Goal: Task Accomplishment & Management: Use online tool/utility

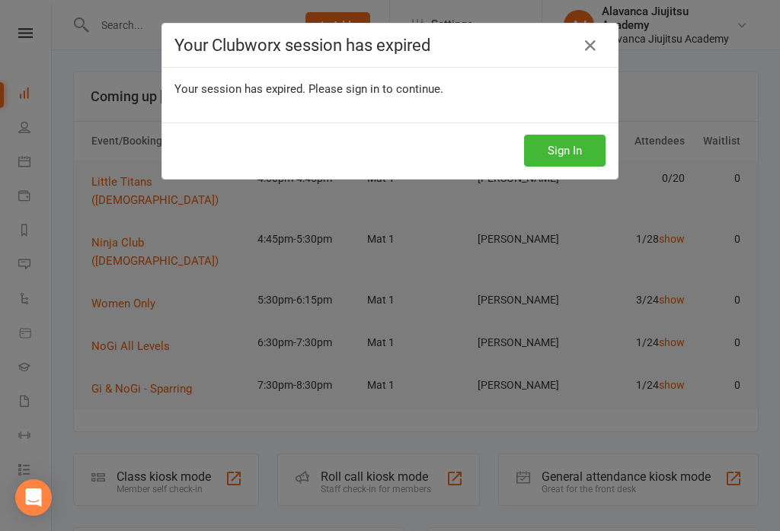
click at [576, 56] on div "Your Clubworx session has expired" at bounding box center [389, 46] width 455 height 44
click at [597, 46] on icon at bounding box center [590, 46] width 18 height 18
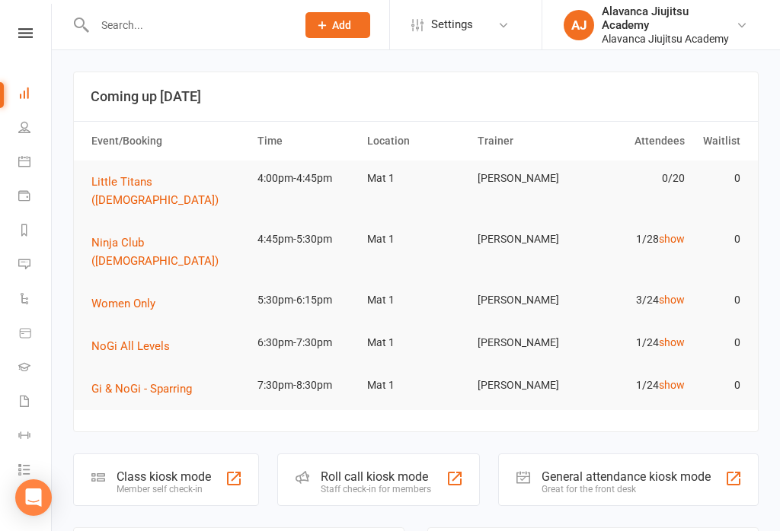
click at [121, 297] on span "Women Only" at bounding box center [123, 304] width 64 height 14
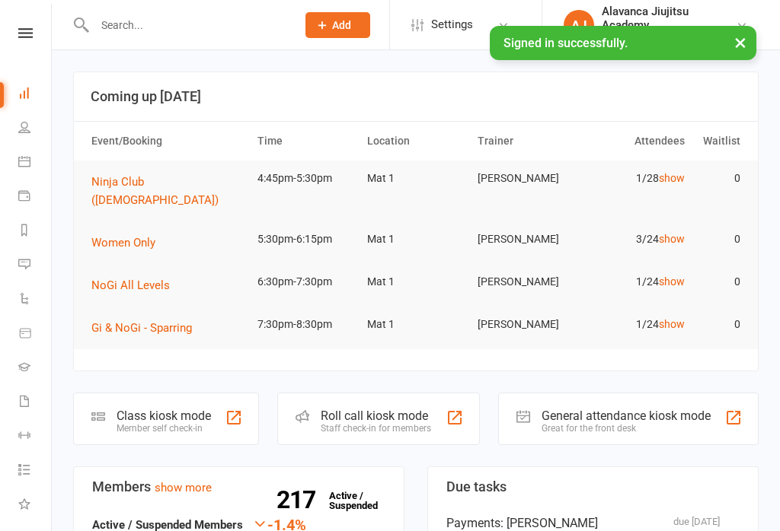
click at [149, 236] on span "Women Only" at bounding box center [123, 243] width 64 height 14
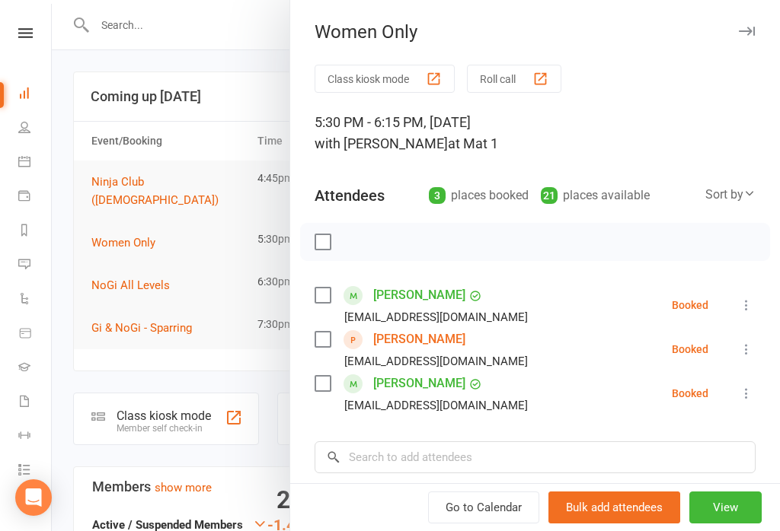
click at [495, 312] on li "Lynsey Ball balllinzi@yahoo.com Booked More info Remove Check in Mark absent Se…" at bounding box center [534, 305] width 441 height 44
click at [726, 508] on button "View" at bounding box center [725, 508] width 72 height 32
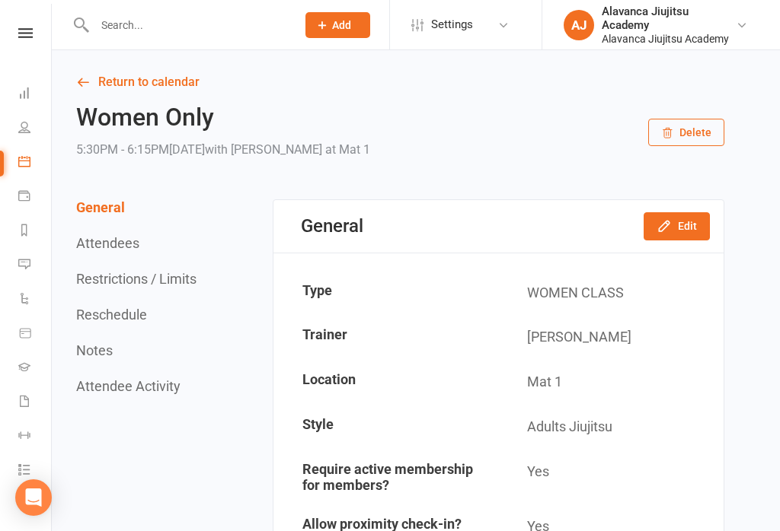
click at [123, 251] on button "Attendees" at bounding box center [107, 243] width 63 height 16
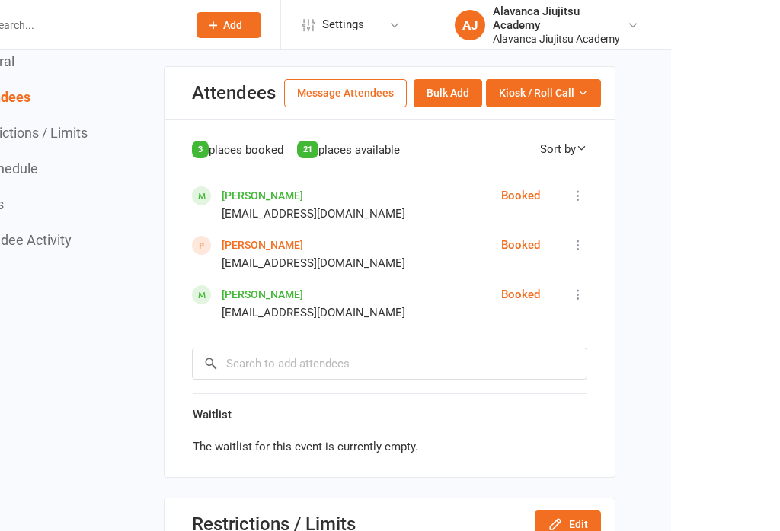
scroll to position [744, 0]
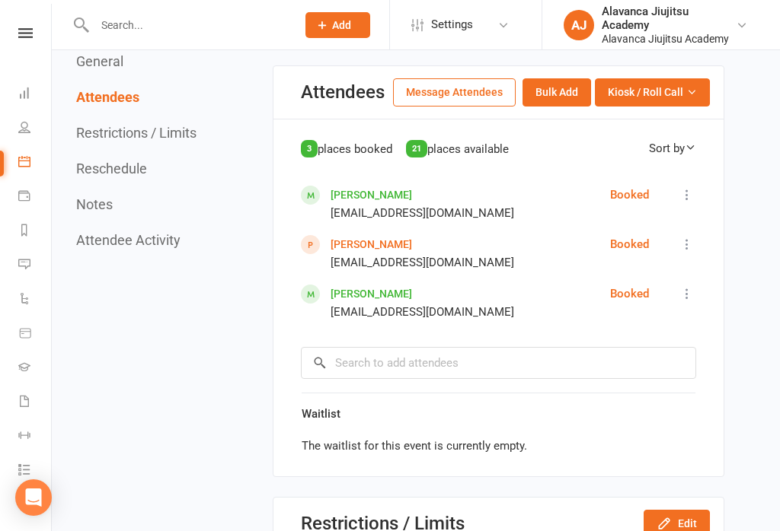
click at [373, 193] on link "Lynsey Ball" at bounding box center [370, 195] width 81 height 12
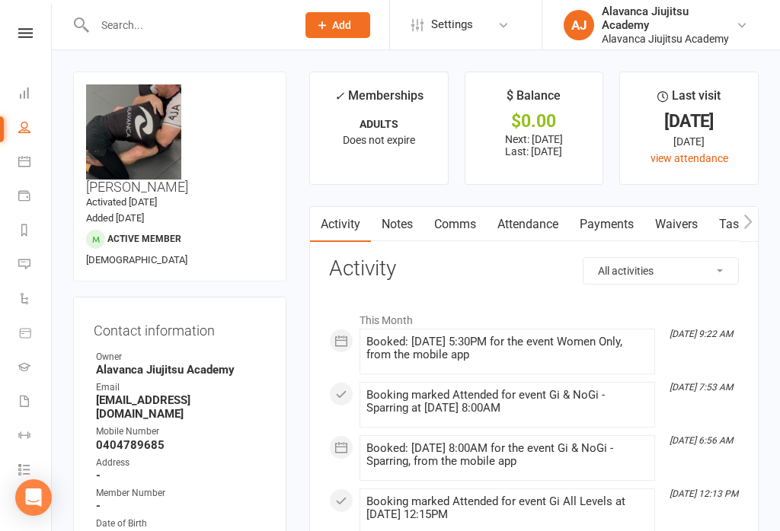
scroll to position [103, 0]
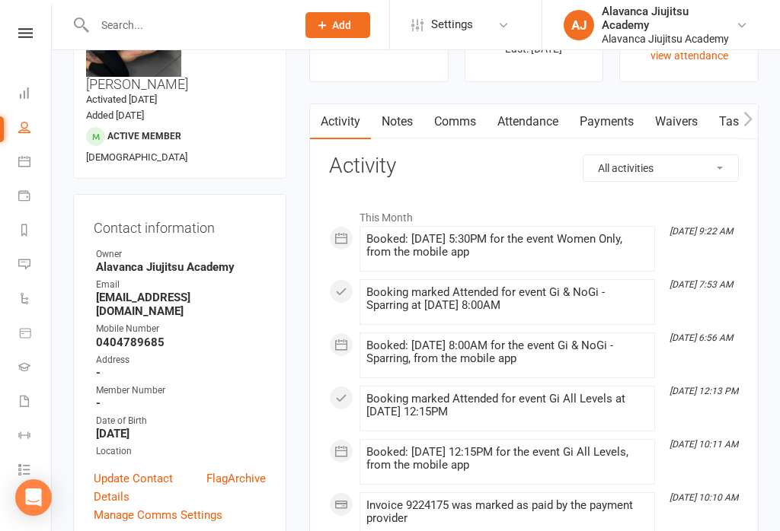
click at [24, 463] on link "Tasks 27" at bounding box center [35, 472] width 34 height 34
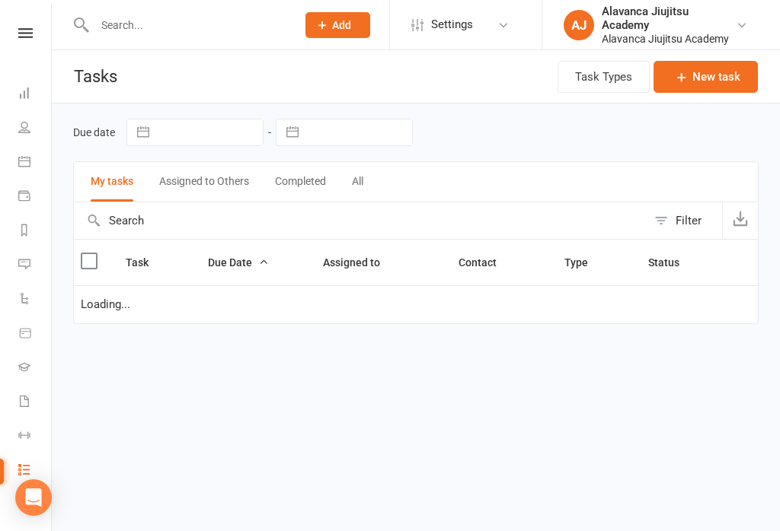
select select "started"
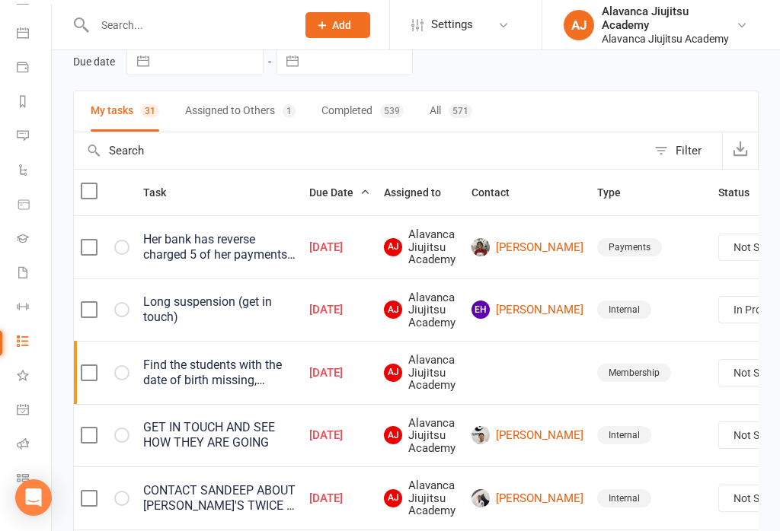
scroll to position [128, 2]
click at [20, 416] on icon at bounding box center [23, 410] width 12 height 12
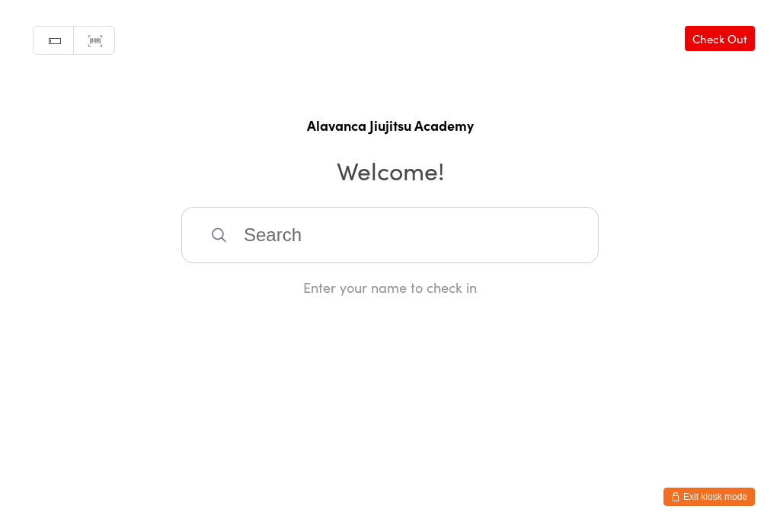
click at [699, 493] on button "Exit kiosk mode" at bounding box center [708, 497] width 91 height 18
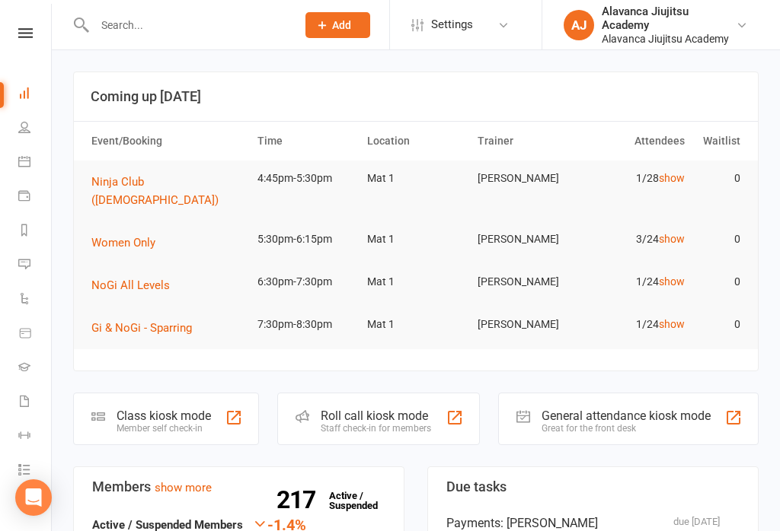
click at [196, 423] on div "Member self check-in" at bounding box center [164, 428] width 94 height 11
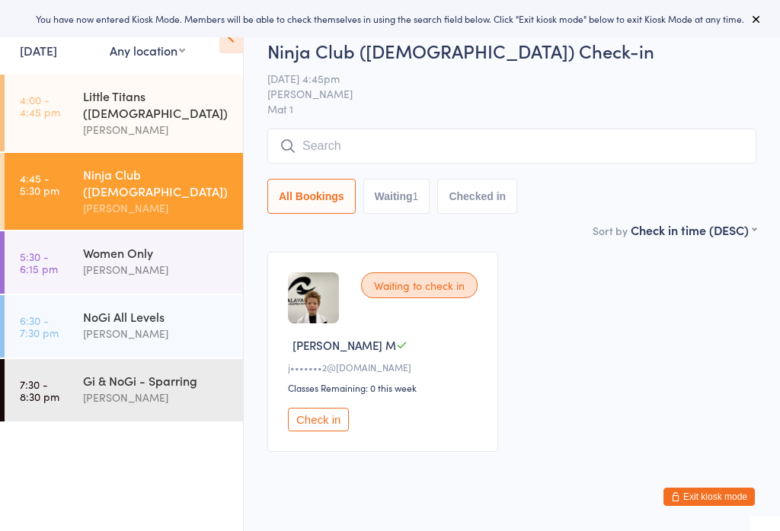
click at [180, 261] on div "[PERSON_NAME]" at bounding box center [156, 270] width 147 height 18
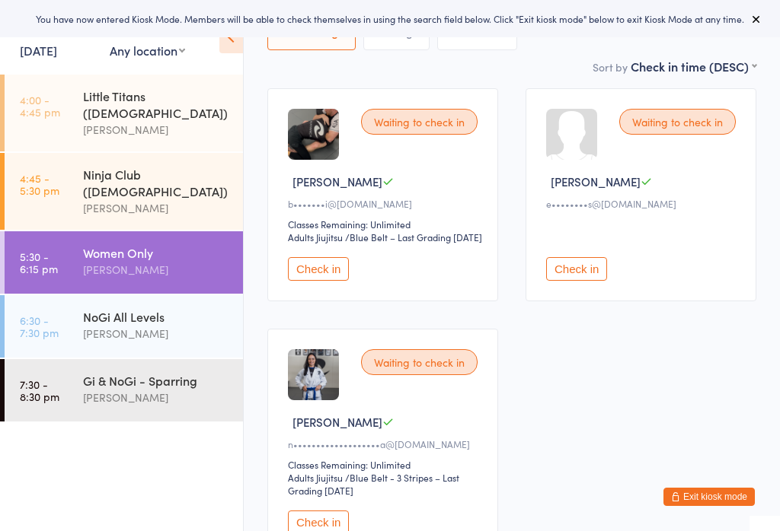
scroll to position [177, 0]
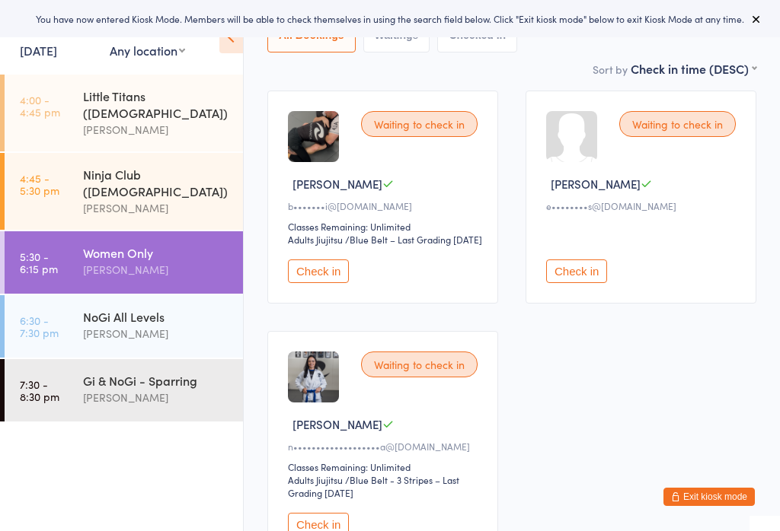
click at [327, 283] on button "Check in" at bounding box center [318, 272] width 61 height 24
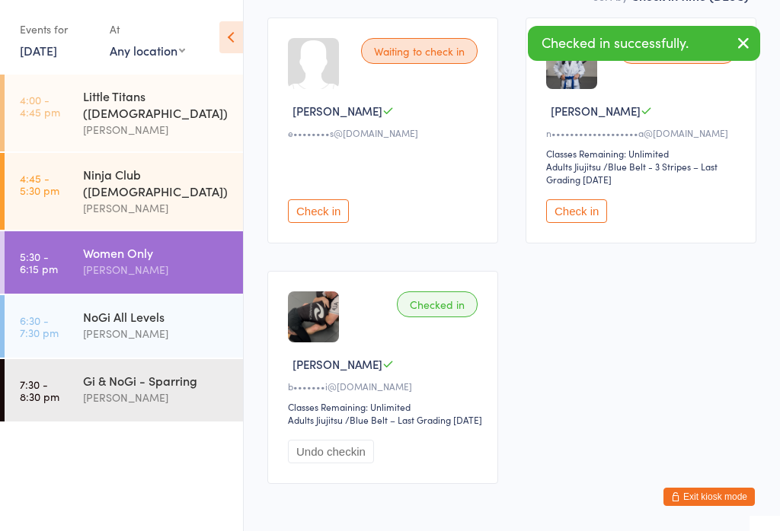
scroll to position [261, 0]
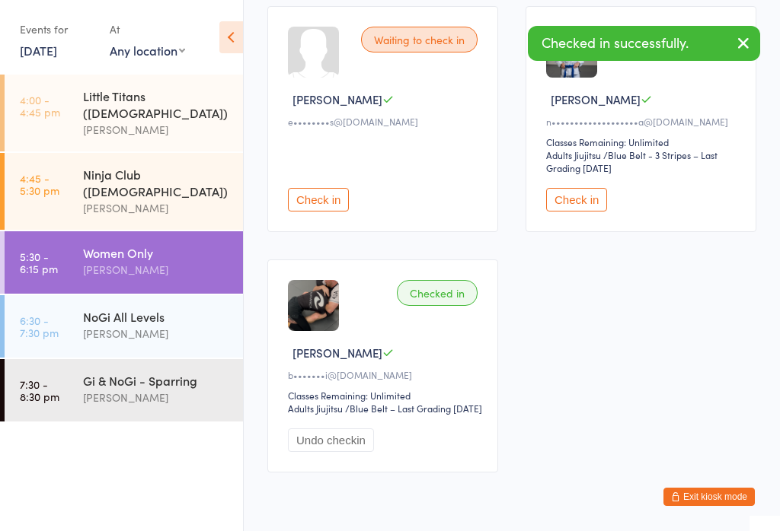
click at [575, 208] on button "Check in" at bounding box center [576, 200] width 61 height 24
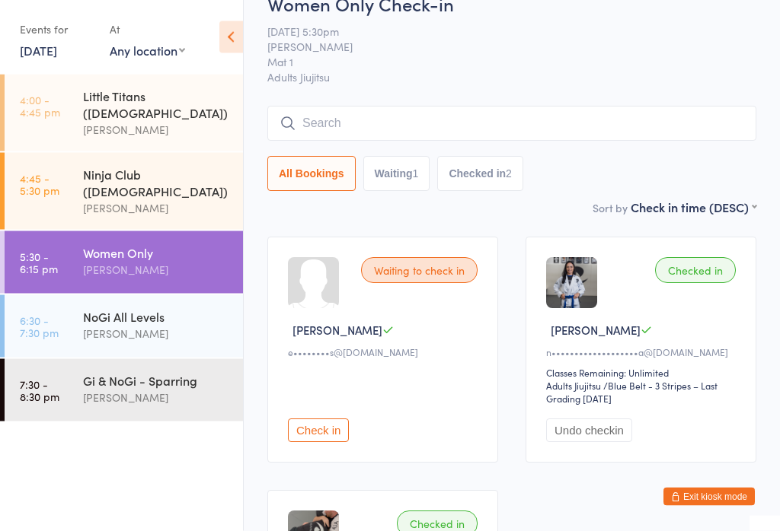
scroll to position [0, 0]
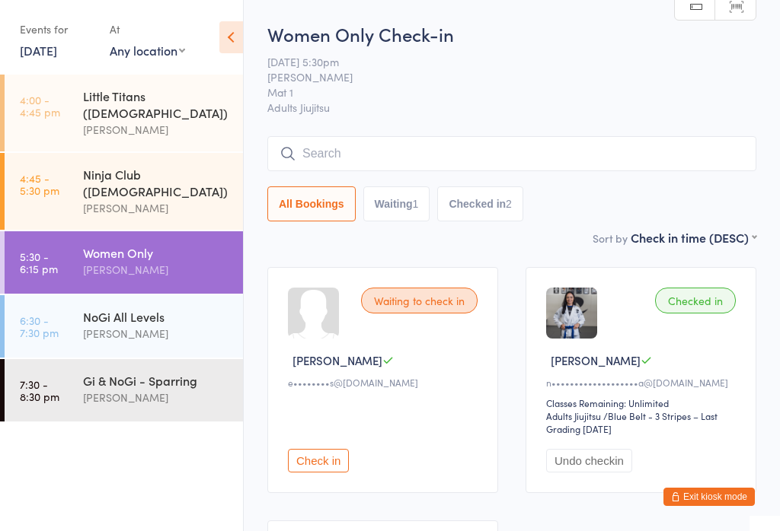
click at [393, 145] on input "search" at bounding box center [511, 153] width 489 height 35
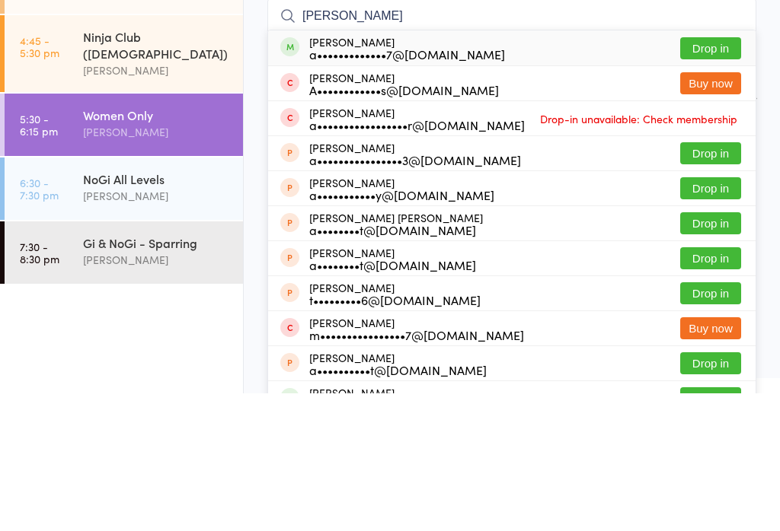
type input "[PERSON_NAME]"
click at [713, 175] on button "Drop in" at bounding box center [710, 186] width 61 height 22
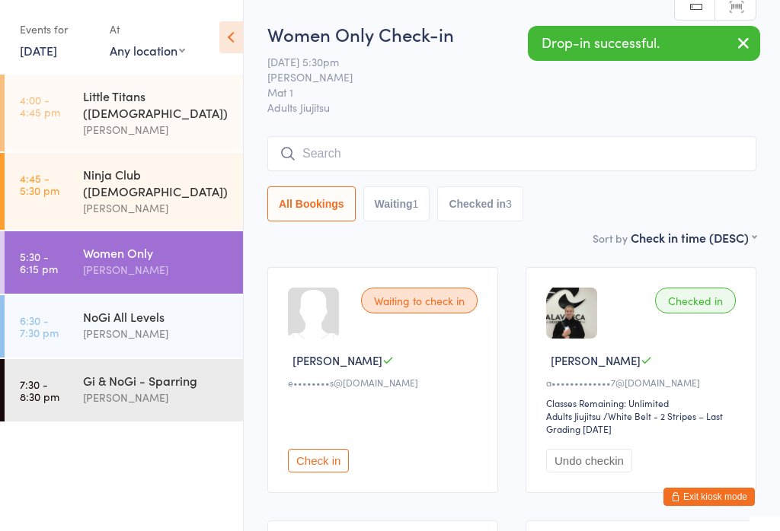
click at [141, 325] on div "[PERSON_NAME]" at bounding box center [156, 334] width 147 height 18
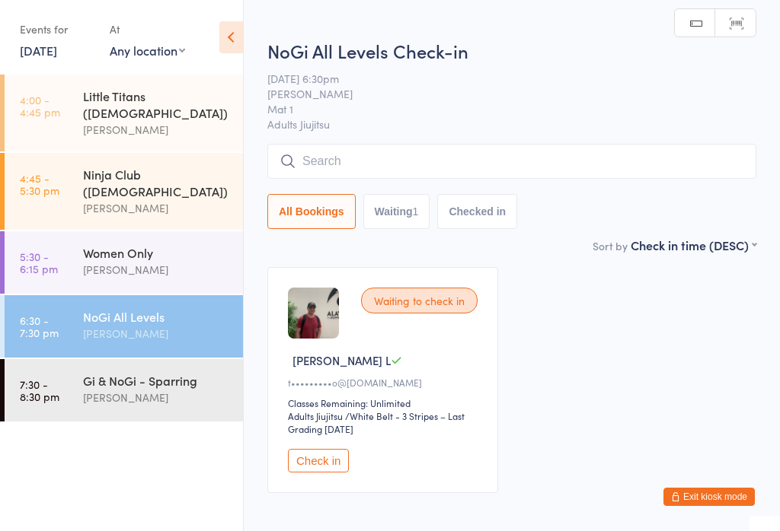
click at [137, 261] on div "[PERSON_NAME]" at bounding box center [156, 270] width 147 height 18
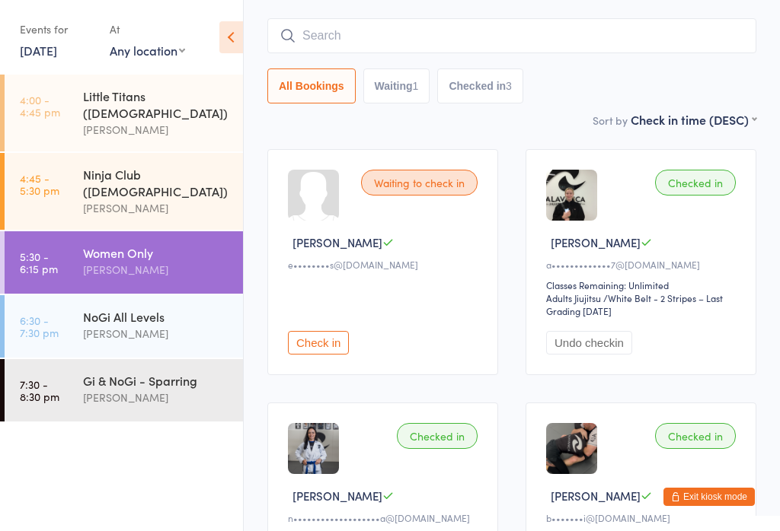
scroll to position [69, 0]
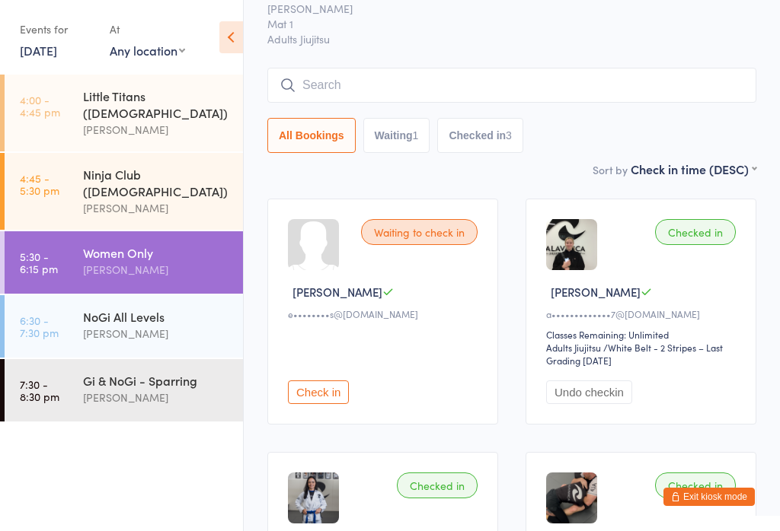
click at [563, 79] on input "search" at bounding box center [511, 85] width 489 height 35
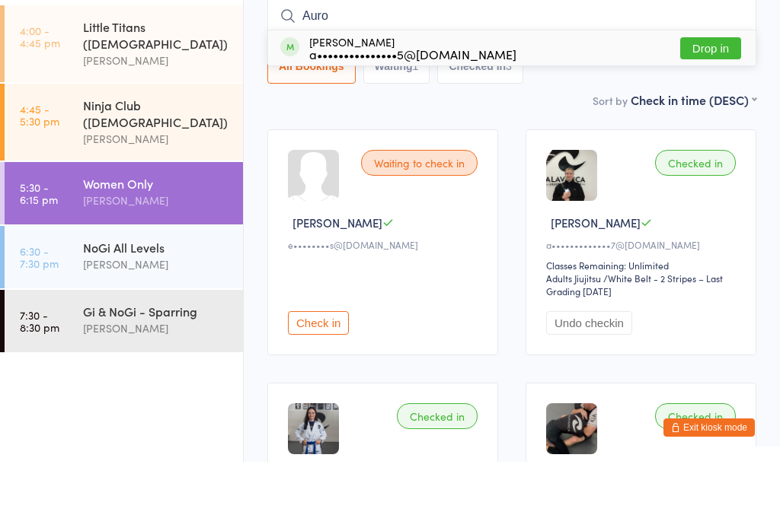
type input "Auro"
click at [712, 107] on button "Drop in" at bounding box center [710, 118] width 61 height 22
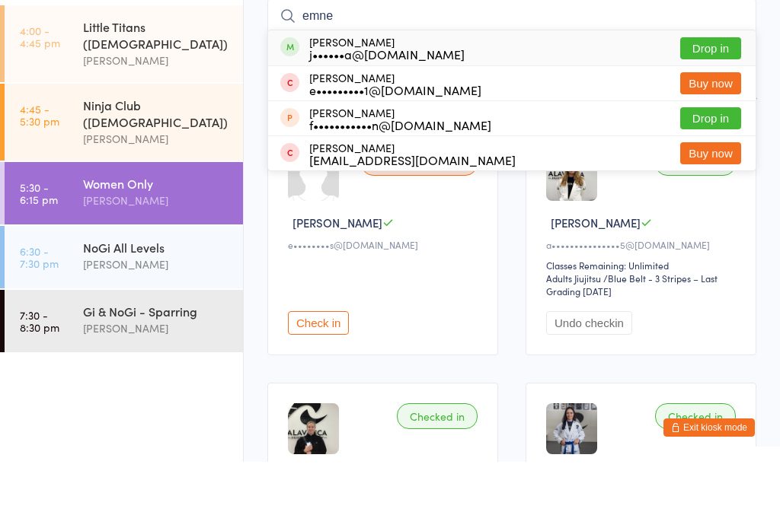
type input "emne"
click at [703, 107] on button "Drop in" at bounding box center [710, 118] width 61 height 22
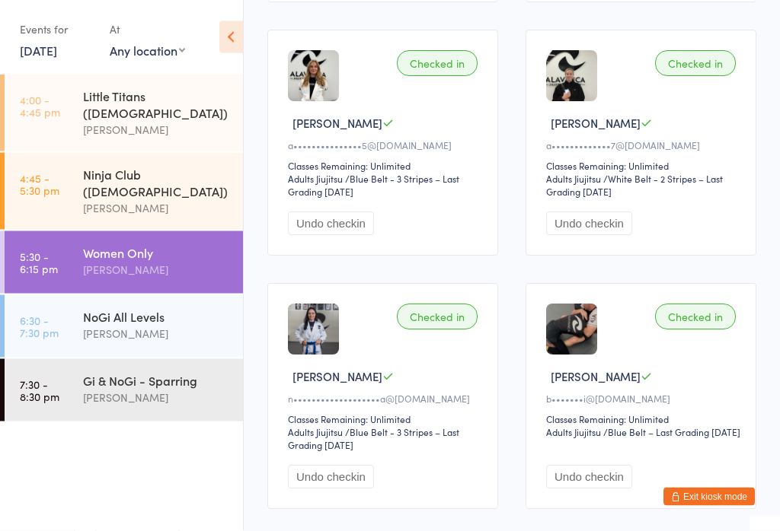
scroll to position [465, 0]
